Goal: Task Accomplishment & Management: Manage account settings

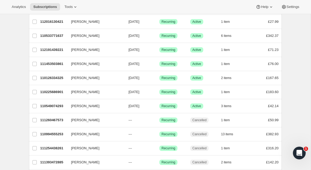
scroll to position [171, 0]
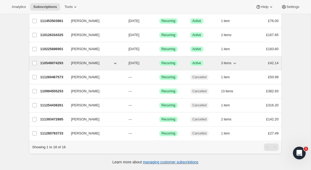
click at [53, 63] on p "110549074293" at bounding box center [53, 63] width 27 height 5
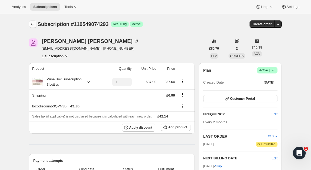
click at [31, 24] on icon "Subscriptions" at bounding box center [32, 24] width 3 height 3
